Goal: Find specific page/section: Find specific page/section

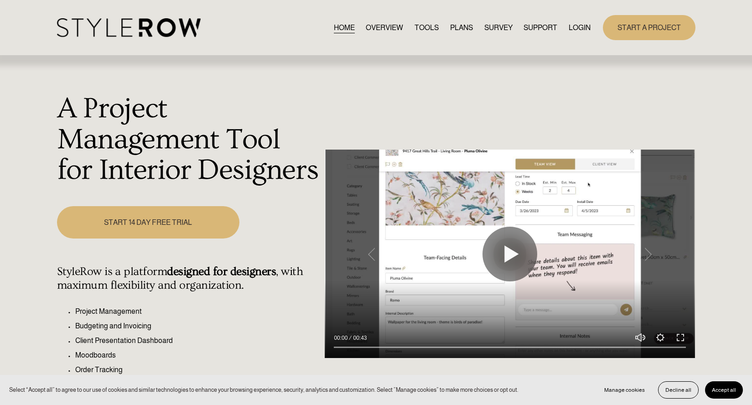
click at [573, 27] on link "LOGIN" at bounding box center [580, 27] width 22 height 12
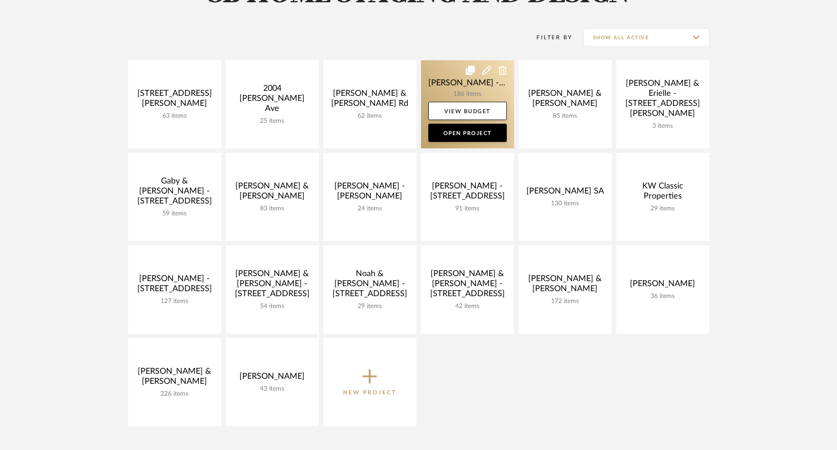
scroll to position [167, 0]
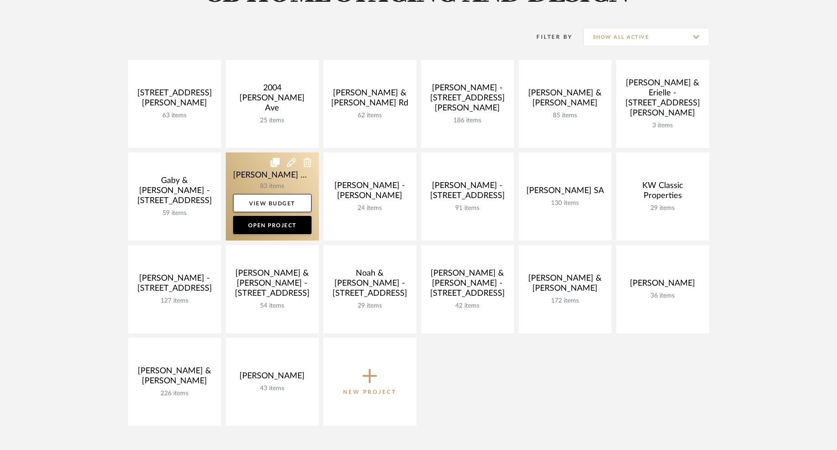
click at [273, 187] on link at bounding box center [272, 196] width 93 height 88
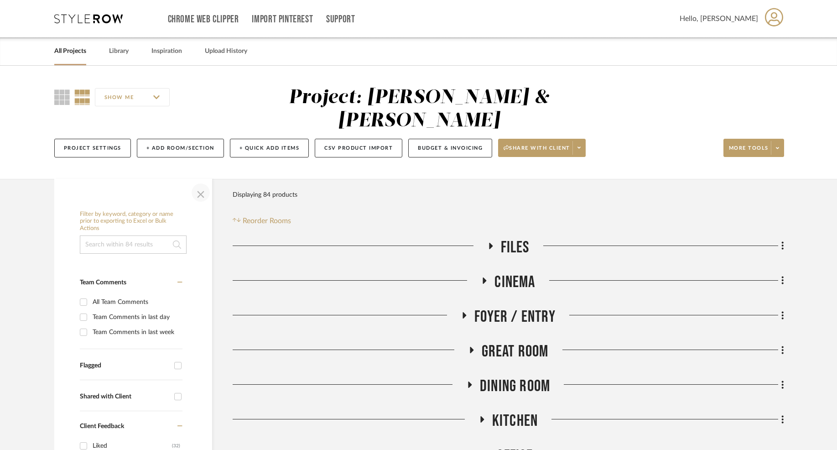
click at [198, 182] on span "button" at bounding box center [201, 193] width 22 height 22
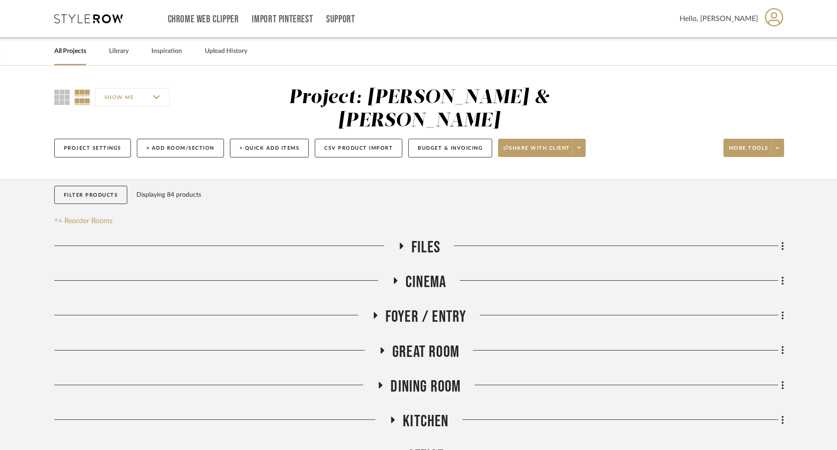
click at [396, 416] on icon at bounding box center [392, 419] width 11 height 7
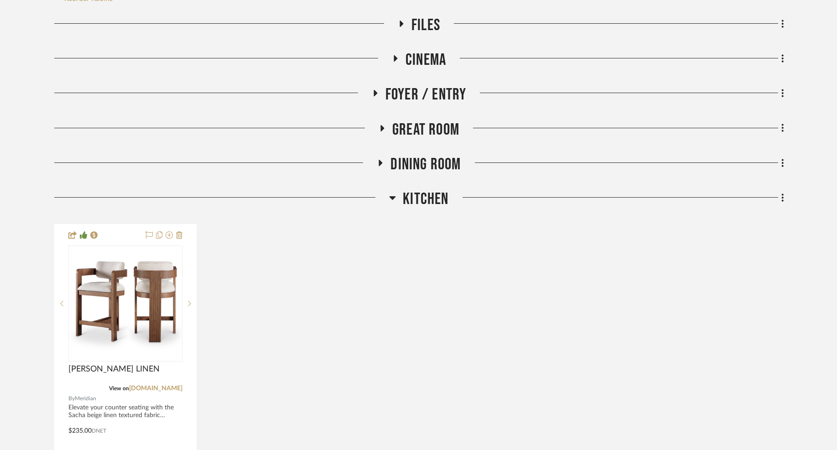
scroll to position [224, 0]
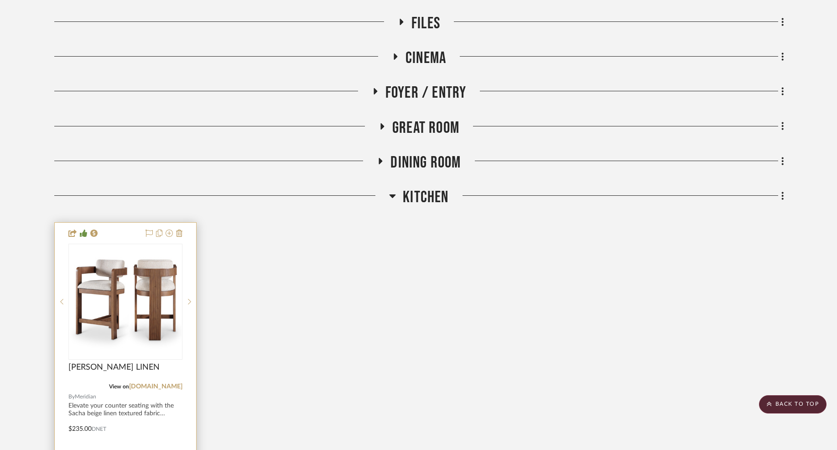
click at [0, 0] on img at bounding box center [0, 0] width 0 height 0
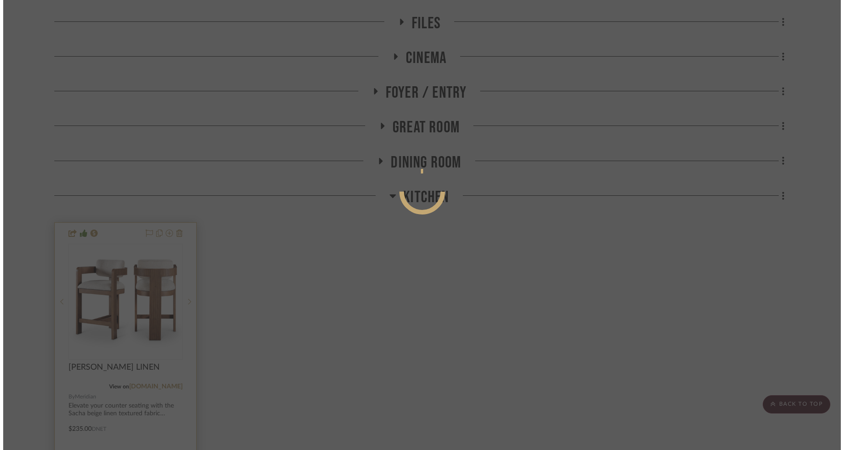
scroll to position [0, 0]
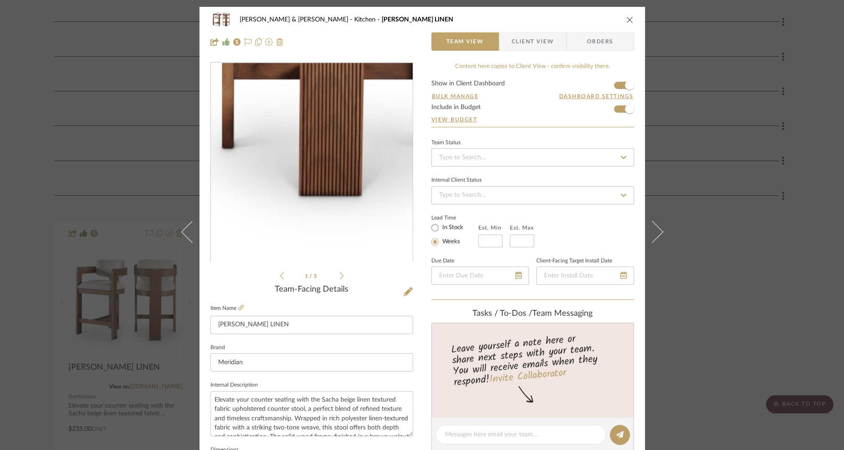
click at [355, 219] on img "0" at bounding box center [312, 161] width 202 height 195
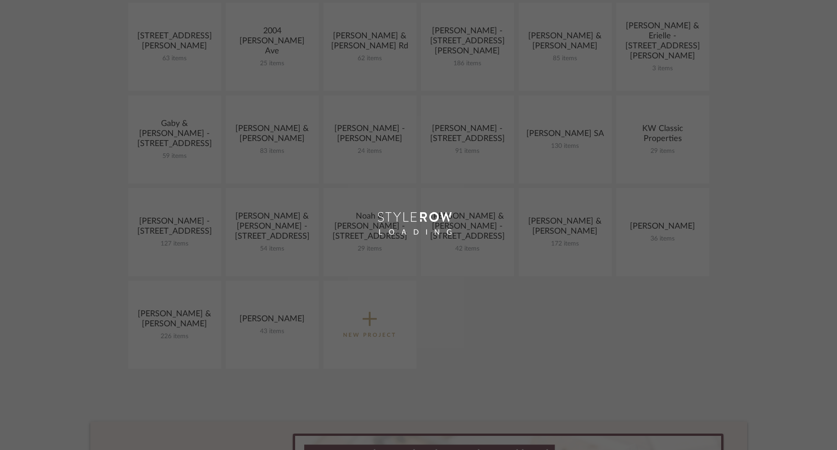
scroll to position [167, 0]
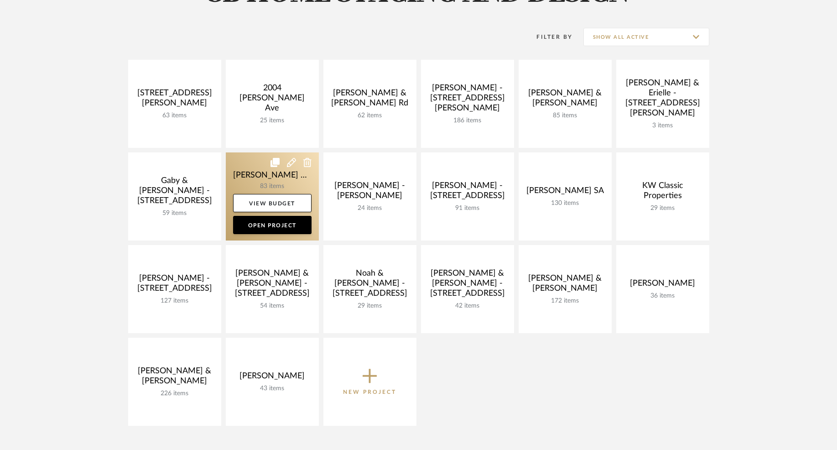
click at [287, 183] on link at bounding box center [272, 196] width 93 height 88
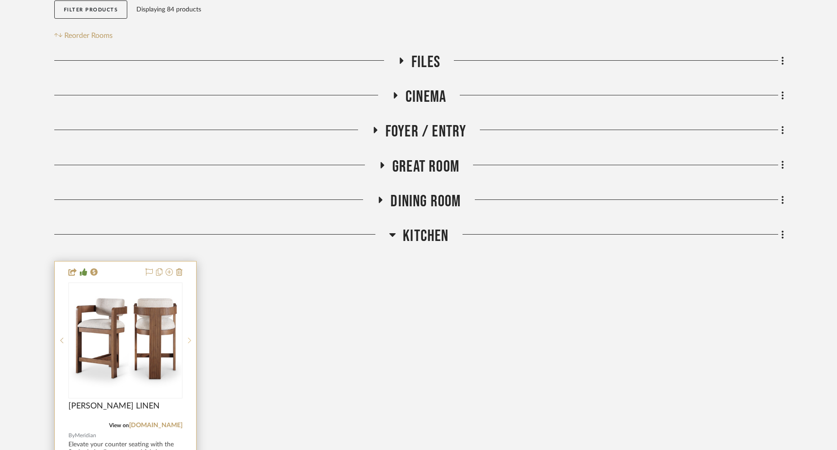
scroll to position [186, 0]
click at [162, 421] on link "meridianfurnitureusa.com" at bounding box center [155, 424] width 53 height 6
